Goal: Task Accomplishment & Management: Manage account settings

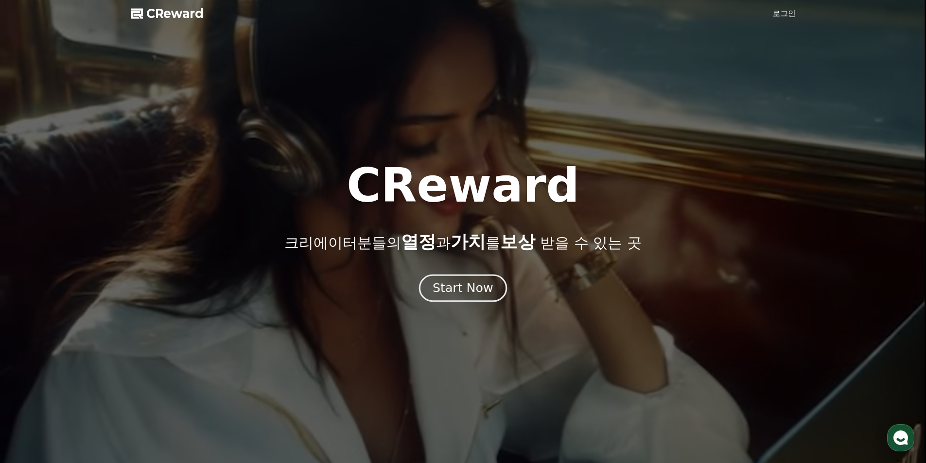
click at [470, 288] on div "Start Now" at bounding box center [463, 288] width 60 height 17
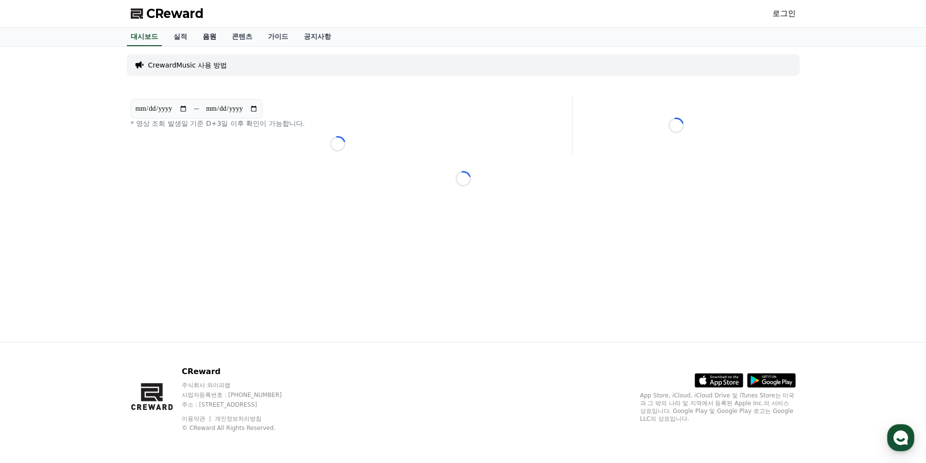
click at [212, 30] on link "음원" at bounding box center [209, 37] width 29 height 18
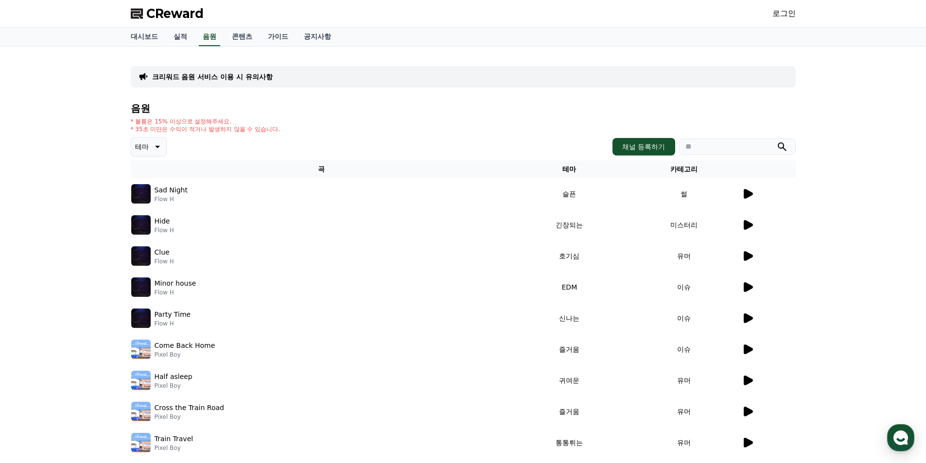
click at [150, 151] on button "테마" at bounding box center [149, 146] width 36 height 19
click at [158, 224] on div "전체 환상적인 호기심 어두운 밝은 통통튀는 신나는 반전 웅장한 드라마틱 즐거움 분위기있는 EDM 그루브 슬픈 잔잔한 귀여운 감동적인 긴장되는 …" at bounding box center [153, 364] width 42 height 502
click at [145, 227] on button "밝은" at bounding box center [142, 224] width 21 height 21
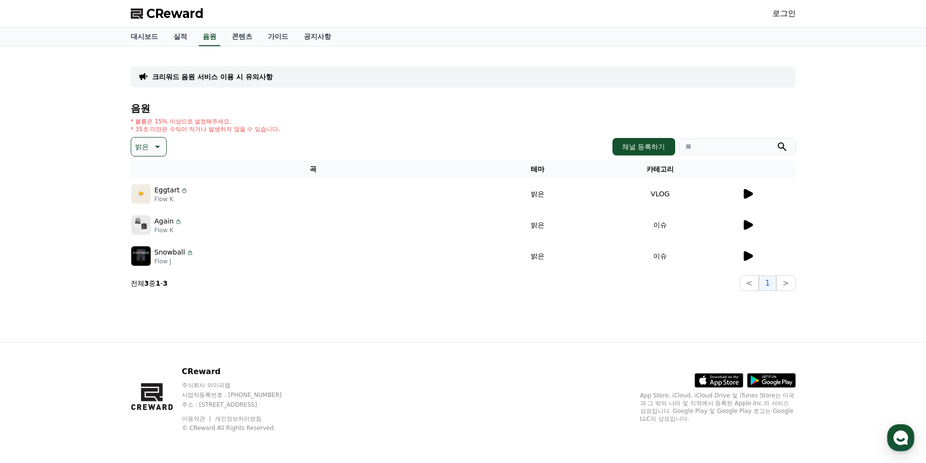
click at [747, 192] on icon at bounding box center [748, 194] width 9 height 10
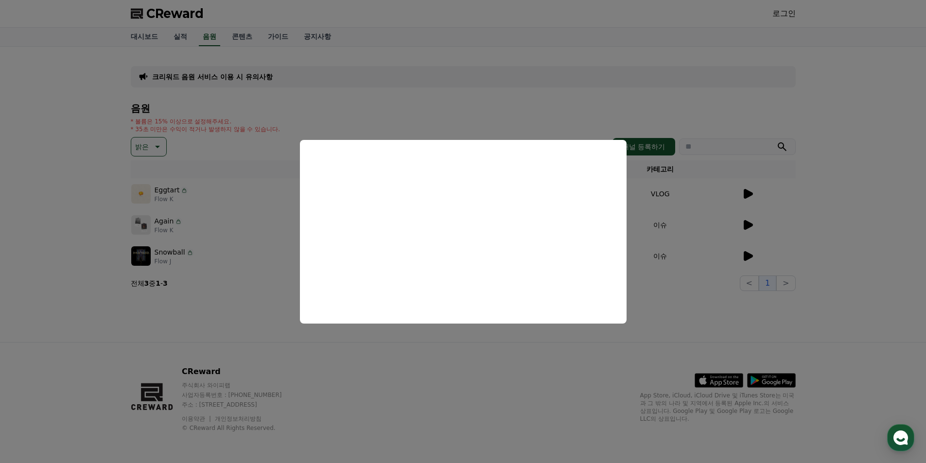
click at [759, 212] on button "close modal" at bounding box center [463, 231] width 926 height 463
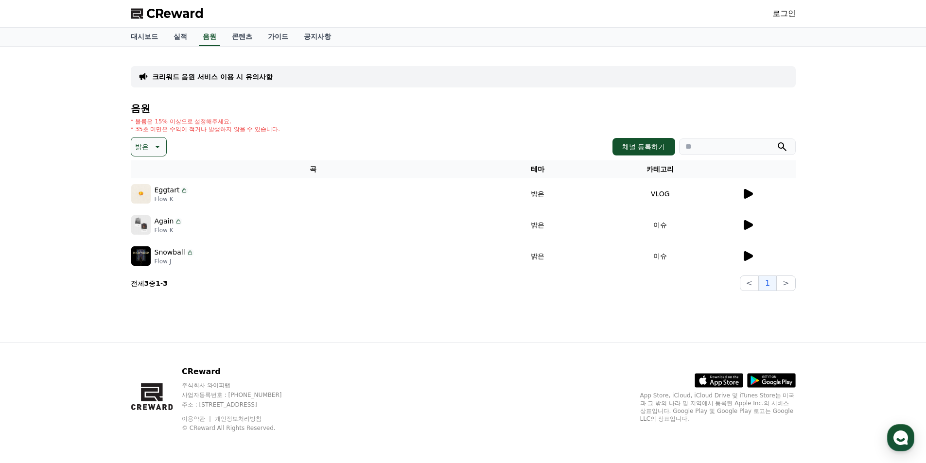
click at [750, 227] on icon at bounding box center [748, 225] width 9 height 10
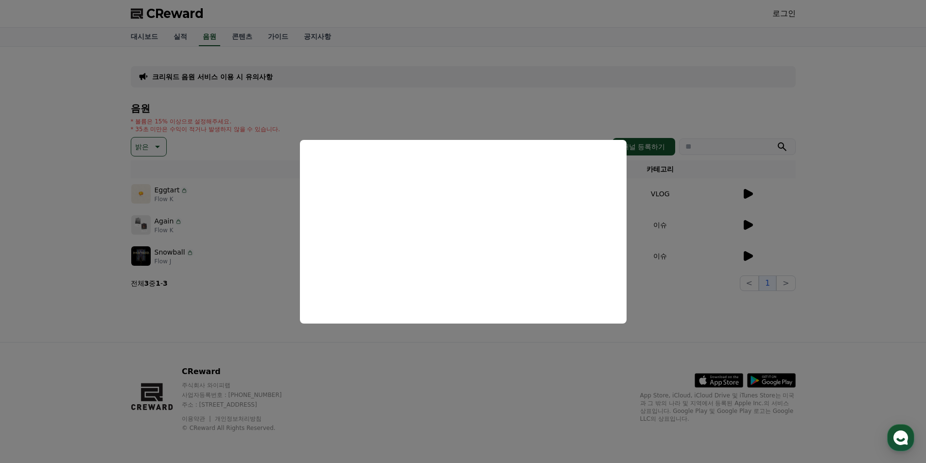
click at [752, 253] on button "close modal" at bounding box center [463, 231] width 926 height 463
click at [747, 254] on icon at bounding box center [748, 256] width 9 height 10
click at [706, 176] on button "close modal" at bounding box center [463, 231] width 926 height 463
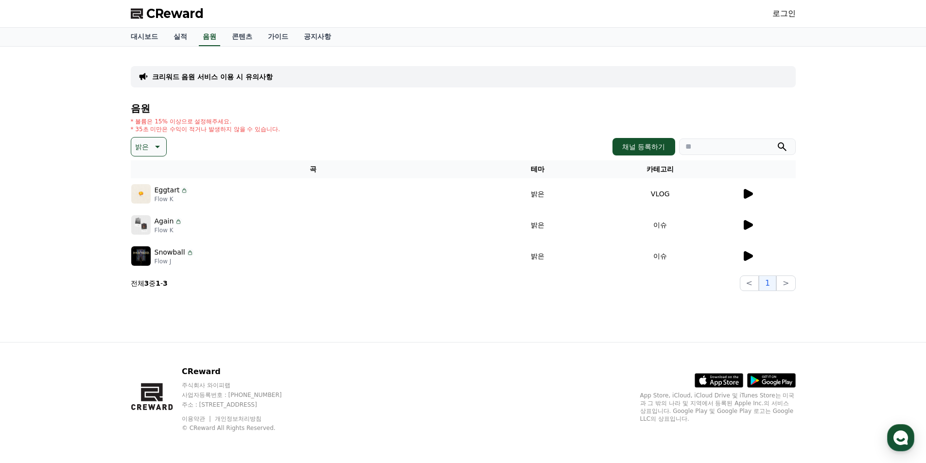
click at [783, 13] on link "로그인" at bounding box center [783, 14] width 23 height 12
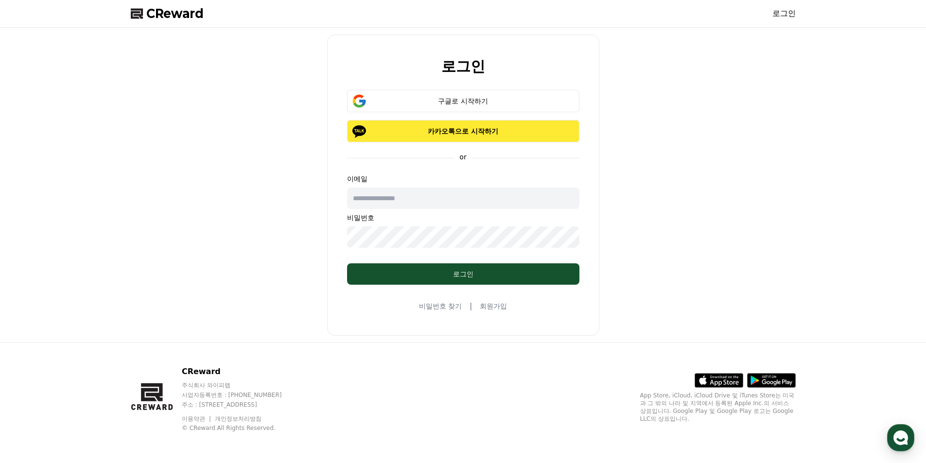
click at [503, 132] on p "카카오톡으로 시작하기" at bounding box center [463, 131] width 204 height 10
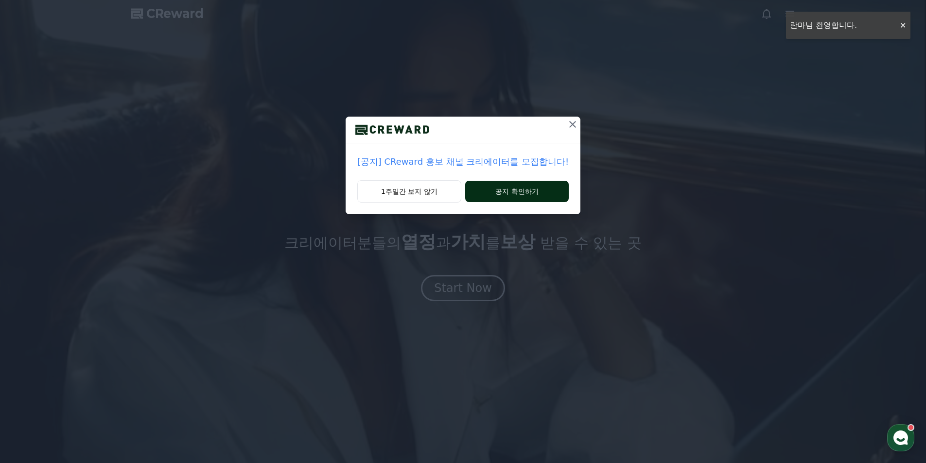
click at [503, 192] on button "공지 확인하기" at bounding box center [517, 191] width 104 height 21
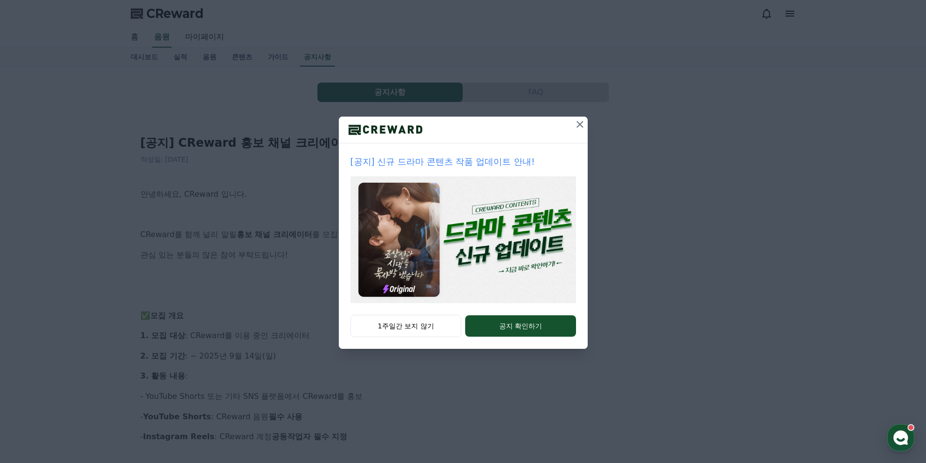
click at [577, 125] on icon at bounding box center [580, 125] width 12 height 12
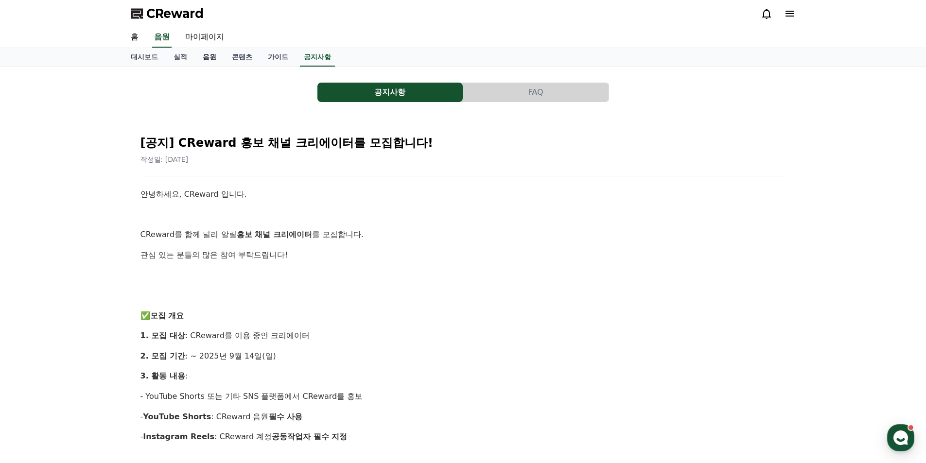
click at [212, 61] on link "음원" at bounding box center [209, 57] width 29 height 18
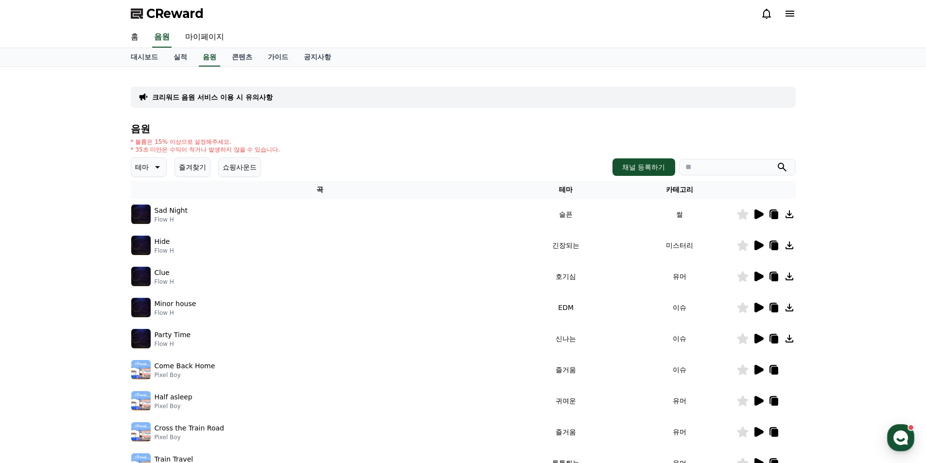
click at [790, 12] on icon at bounding box center [790, 14] width 12 height 12
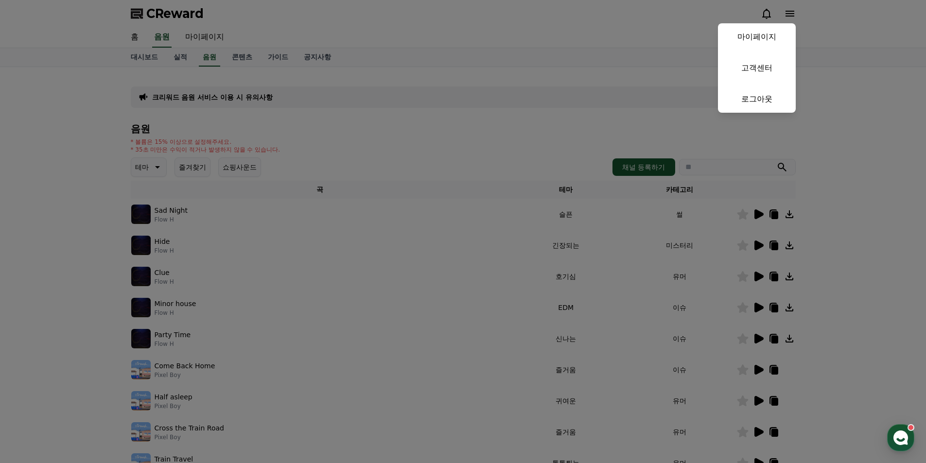
drag, startPoint x: 764, startPoint y: 35, endPoint x: 773, endPoint y: 44, distance: 12.4
click at [764, 35] on link "마이페이지" at bounding box center [757, 36] width 78 height 27
select select "**********"
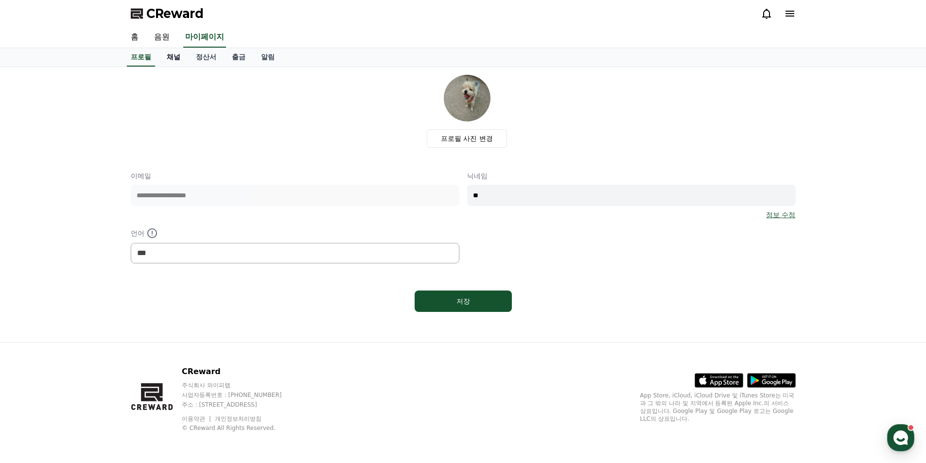
click at [170, 54] on link "채널" at bounding box center [173, 57] width 29 height 18
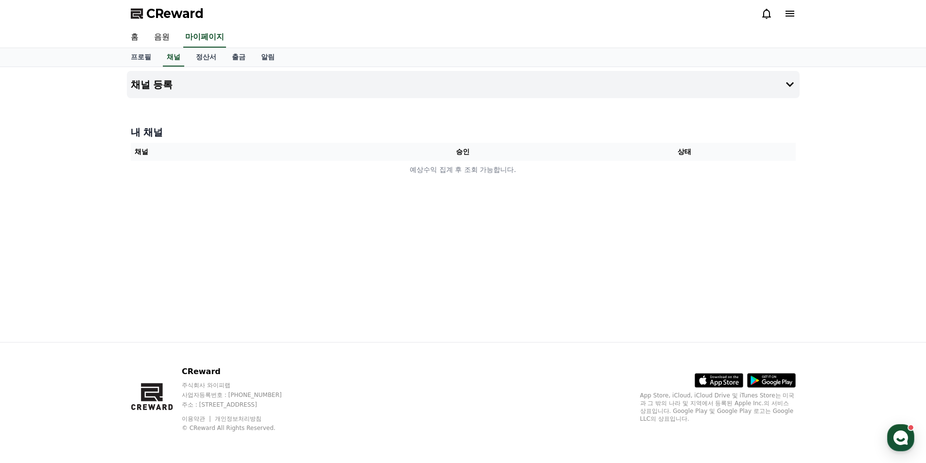
click at [512, 179] on div "내 채널 채널 승인 상태 예상수익 집계 후 조회 가능합니다." at bounding box center [463, 152] width 673 height 61
click at [159, 88] on h4 "채널 등록" at bounding box center [152, 84] width 42 height 11
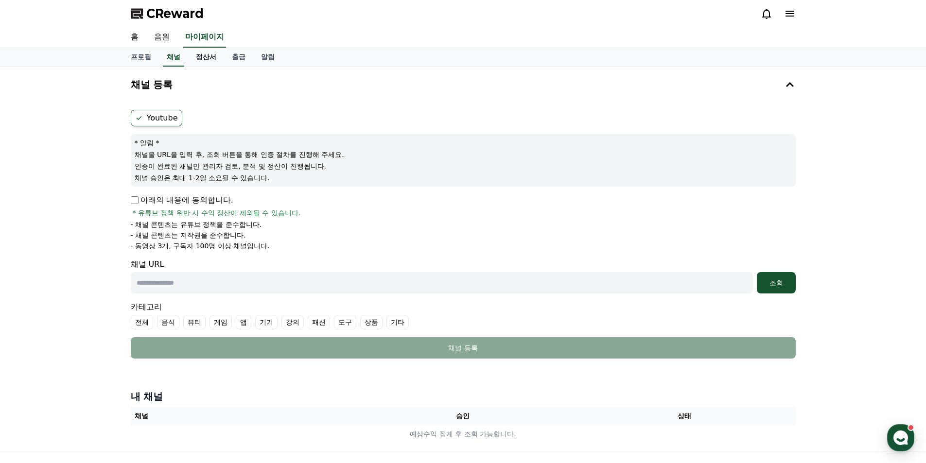
click at [213, 61] on link "정산서" at bounding box center [206, 57] width 36 height 18
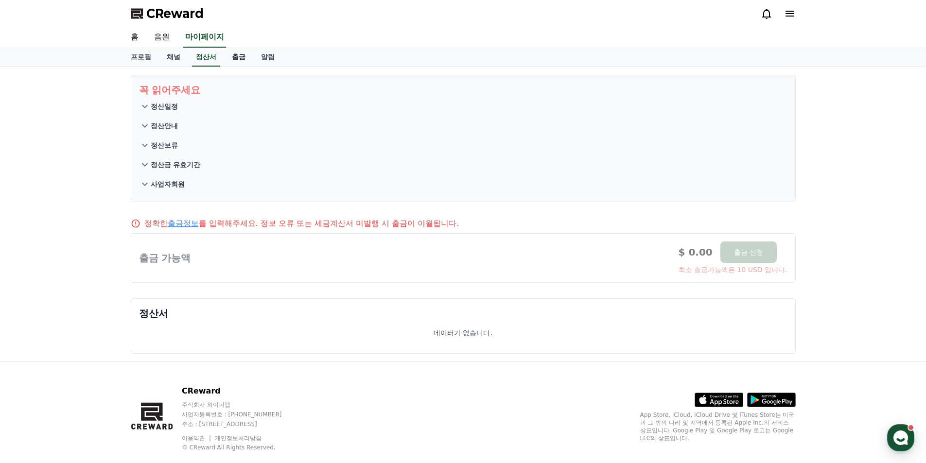
click at [238, 59] on link "출금" at bounding box center [238, 57] width 29 height 18
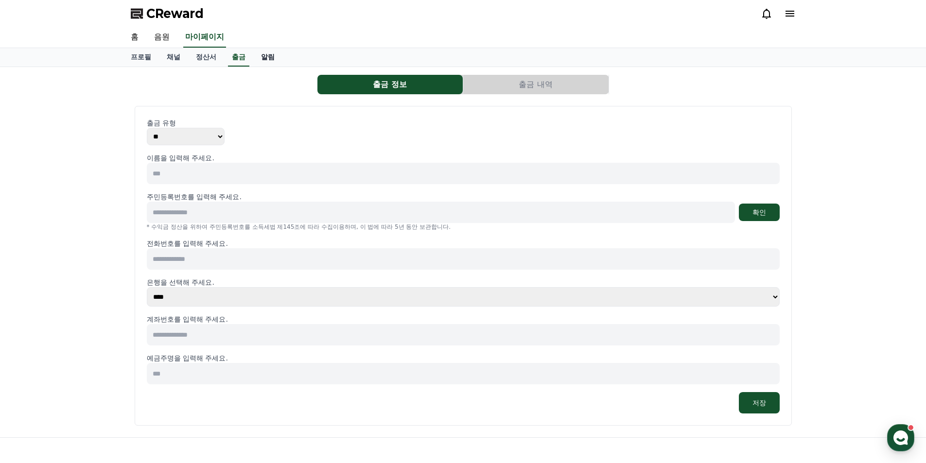
click at [268, 62] on link "알림" at bounding box center [267, 57] width 29 height 18
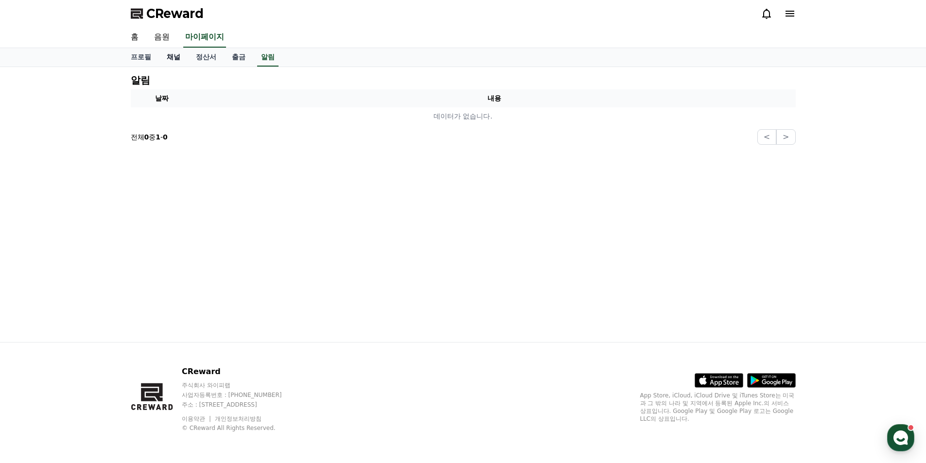
click at [182, 62] on link "채널" at bounding box center [173, 57] width 29 height 18
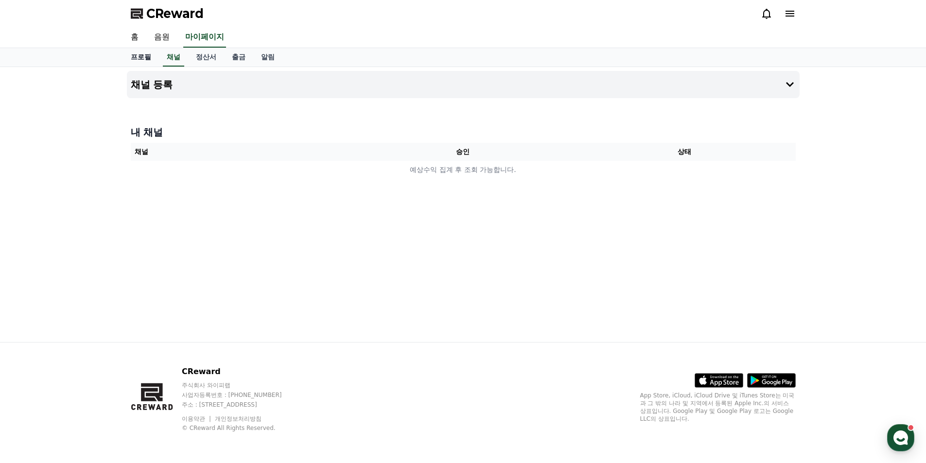
click at [139, 58] on link "프로필" at bounding box center [141, 57] width 36 height 18
select select "**********"
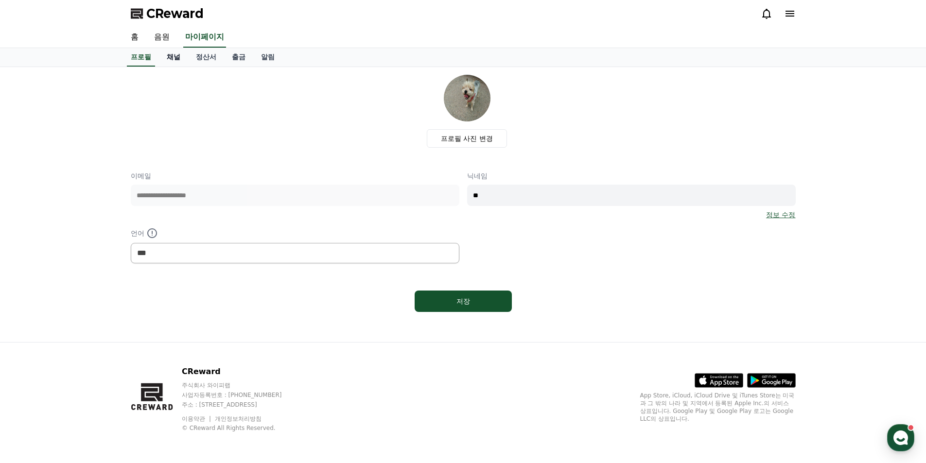
click at [187, 60] on link "채널" at bounding box center [173, 57] width 29 height 18
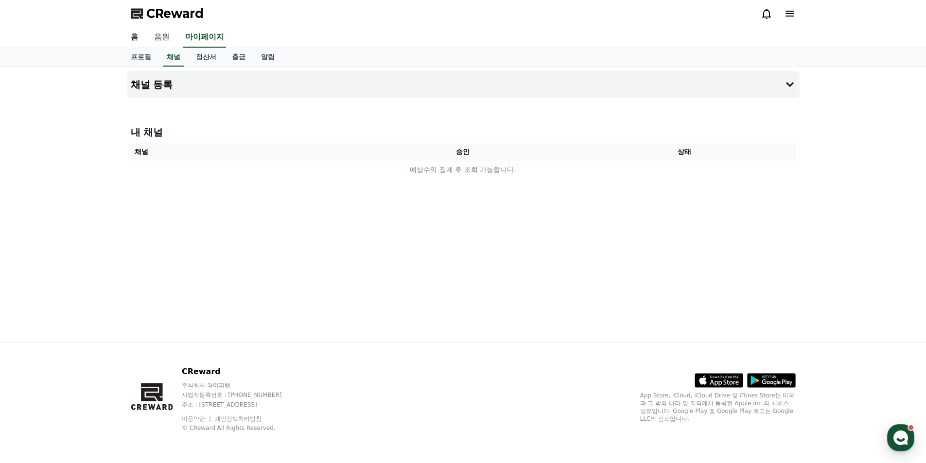
click at [160, 32] on link "음원" at bounding box center [161, 37] width 31 height 20
